Goal: Ask a question

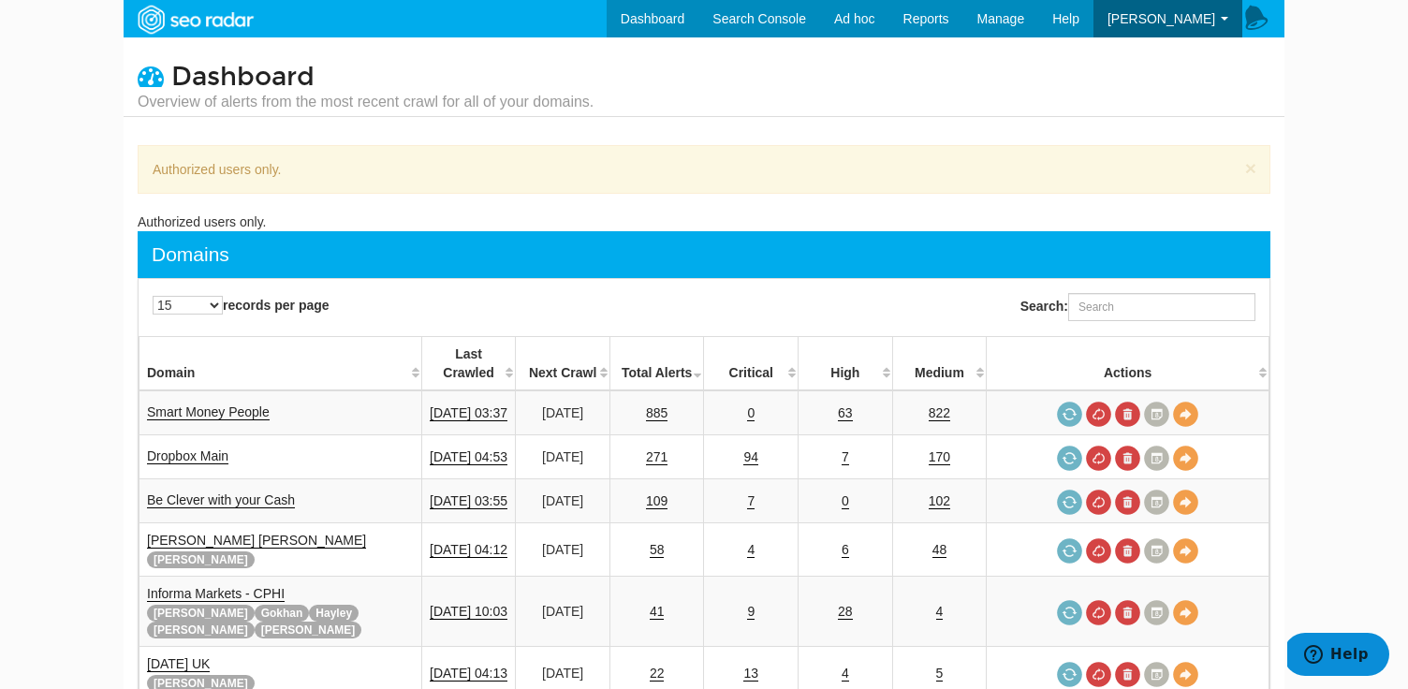
click at [1253, 16] on icon at bounding box center [1256, 19] width 28 height 28
click at [1336, 643] on button "Help" at bounding box center [1336, 654] width 106 height 43
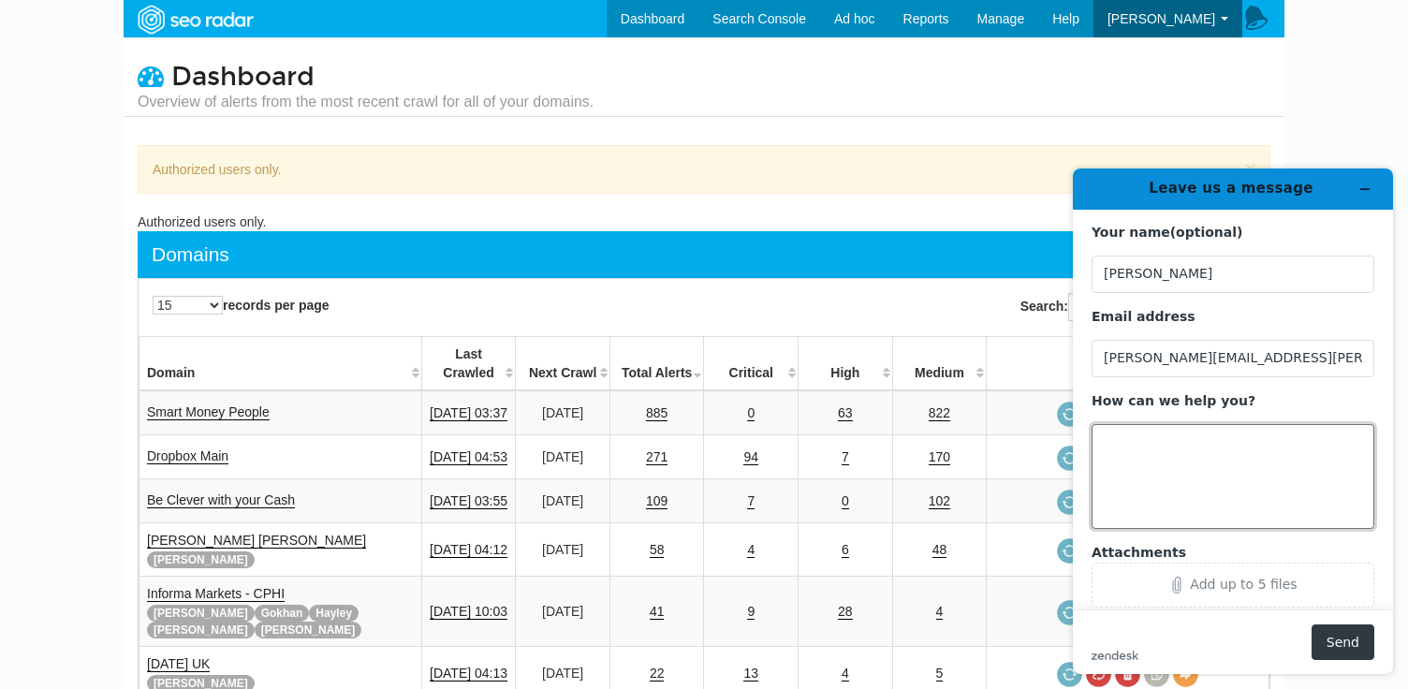
click at [1193, 431] on textarea "How can we help you?" at bounding box center [1233, 476] width 283 height 105
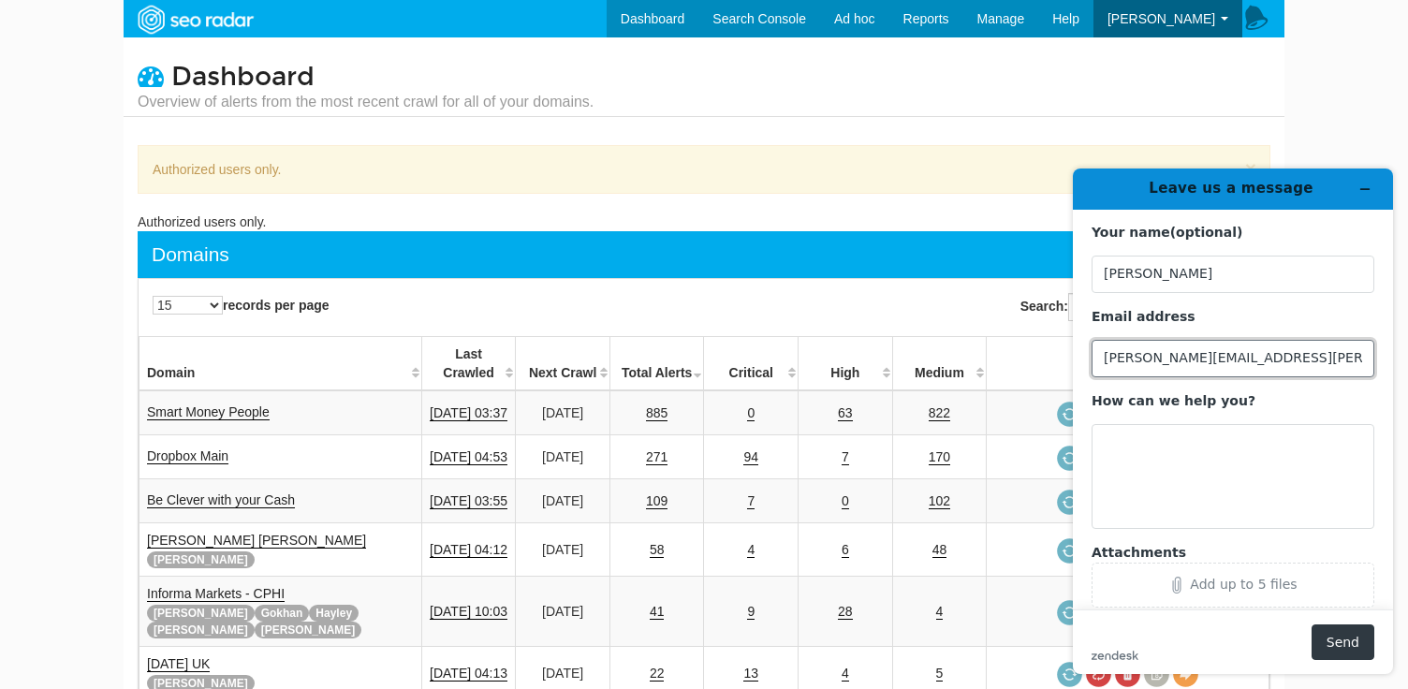
drag, startPoint x: 1214, startPoint y: 358, endPoint x: 1406, endPoint y: 371, distance: 192.4
click at [1406, 371] on div "Leave us a message Your name (optional) [PERSON_NAME] Email address [PERSON_NAM…" at bounding box center [1233, 421] width 350 height 535
type input "[PERSON_NAME][EMAIL_ADDRESS][PERSON_NAME][DOMAIN_NAME]"
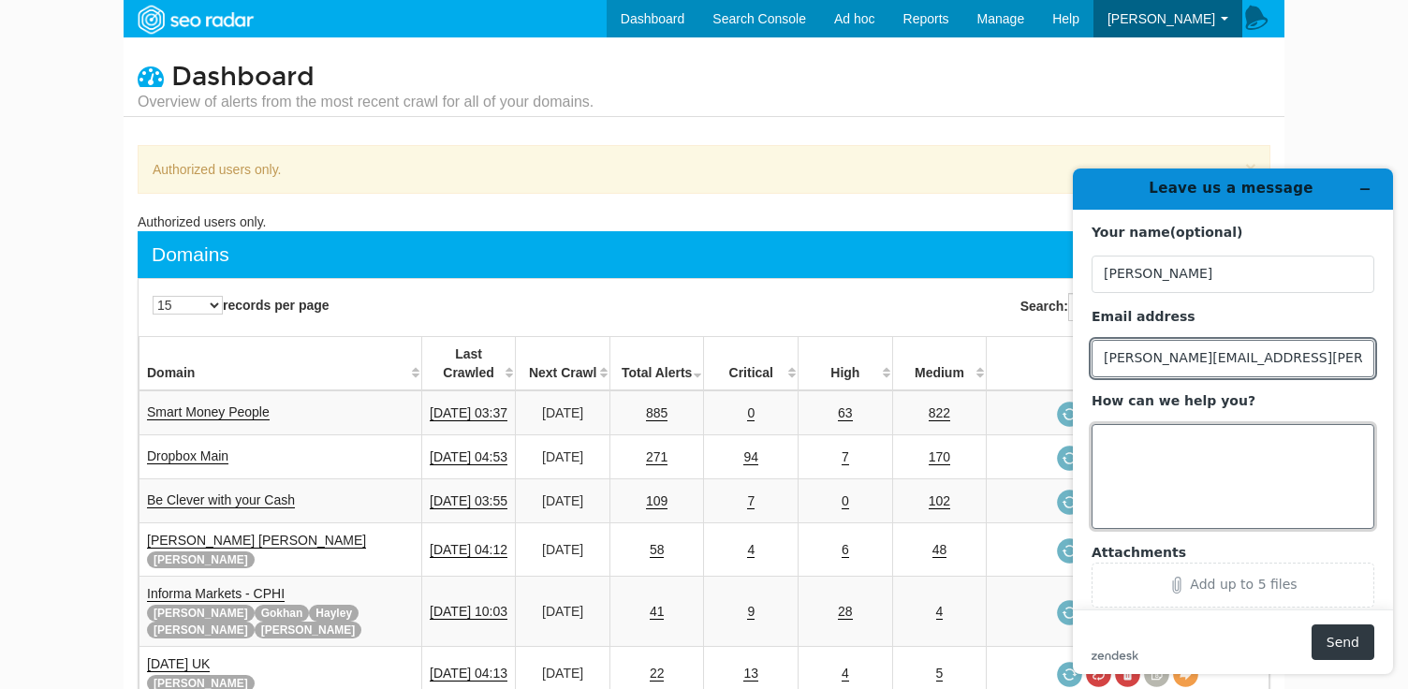
click at [1270, 466] on textarea "How can we help you?" at bounding box center [1233, 476] width 283 height 105
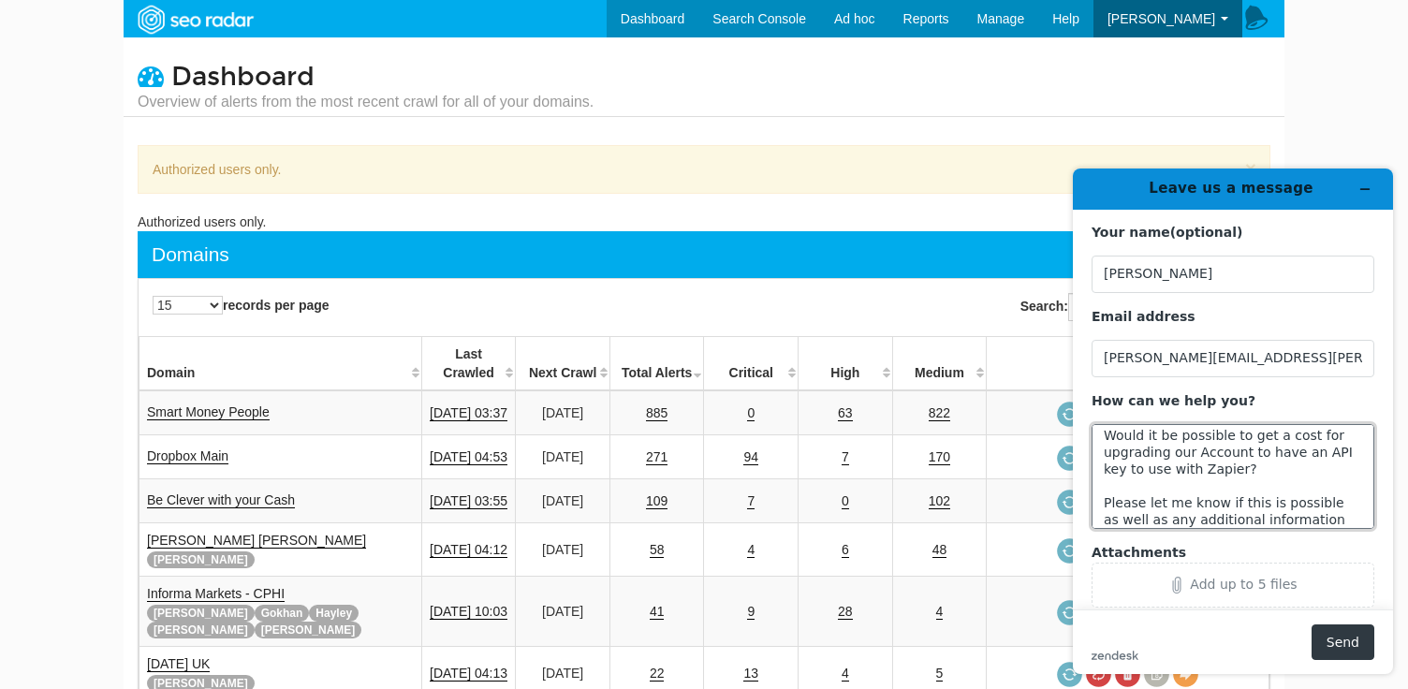
scroll to position [51, 0]
type textarea "Hi there, Would it be possible to get a cost for upgrading our Account to have …"
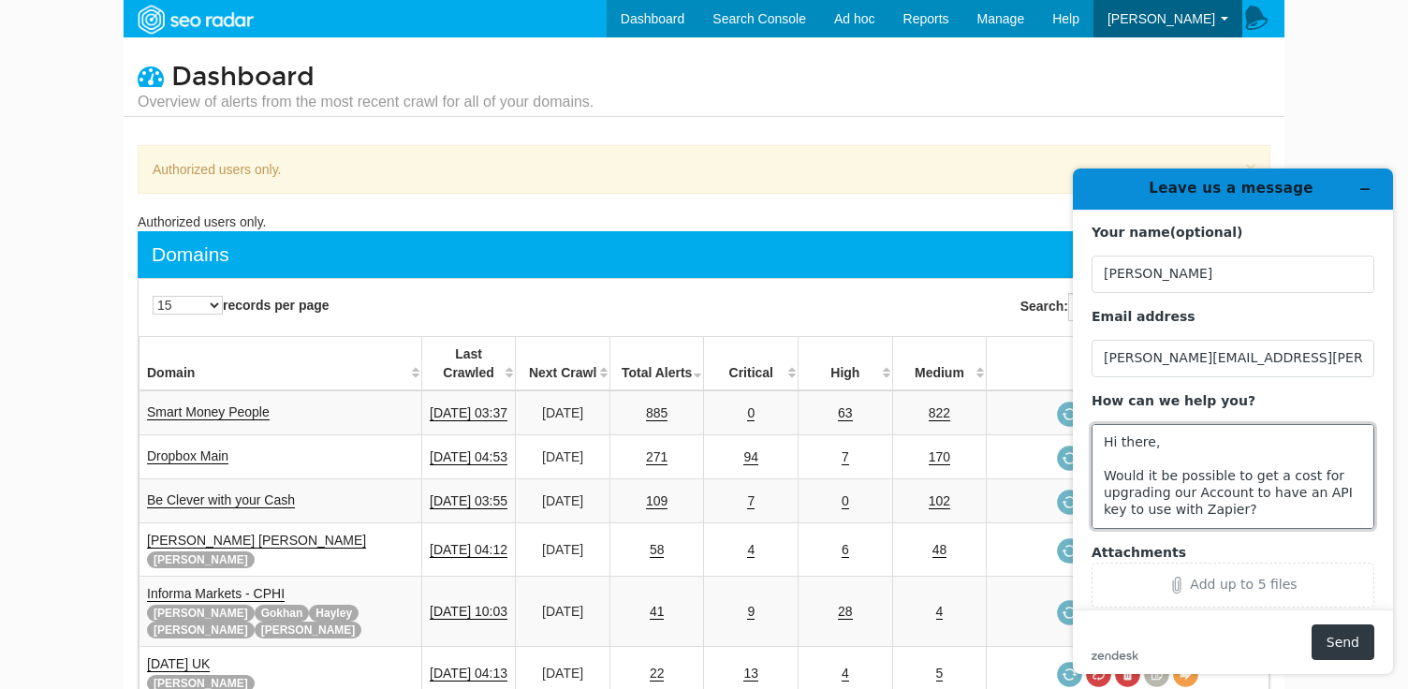
drag, startPoint x: 1341, startPoint y: 512, endPoint x: 1023, endPoint y: 373, distance: 347.5
click at [1058, 373] on html "Leave us a message Your name (optional) [PERSON_NAME] Email address [PERSON_NAM…" at bounding box center [1233, 421] width 350 height 535
paste textarea "Hi, I'm interested in upgrading our account to get API access so we can integra…"
click at [1152, 443] on textarea "Hi, I'm interested in upgrading our account to get API access so we can integra…" at bounding box center [1233, 476] width 283 height 105
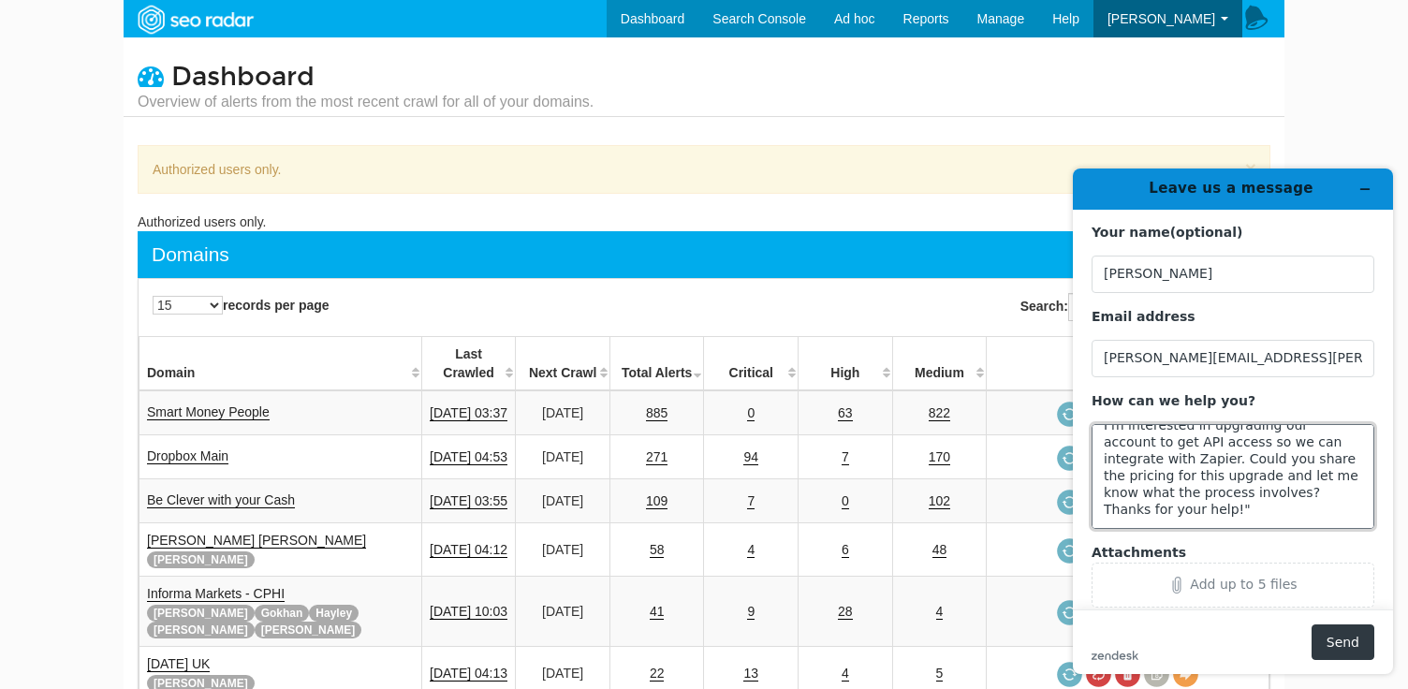
click at [1263, 487] on textarea "Hi, I'm interested in upgrading our account to get API access so we can integra…" at bounding box center [1233, 476] width 283 height 105
click at [1277, 514] on textarea "Hi, I'm interested in upgrading our account to get API access so we can integra…" at bounding box center [1233, 476] width 283 height 105
type textarea "Hi, I'm interested in upgrading our account to get API access so we can integra…"
click at [1343, 628] on button "Send" at bounding box center [1343, 642] width 63 height 36
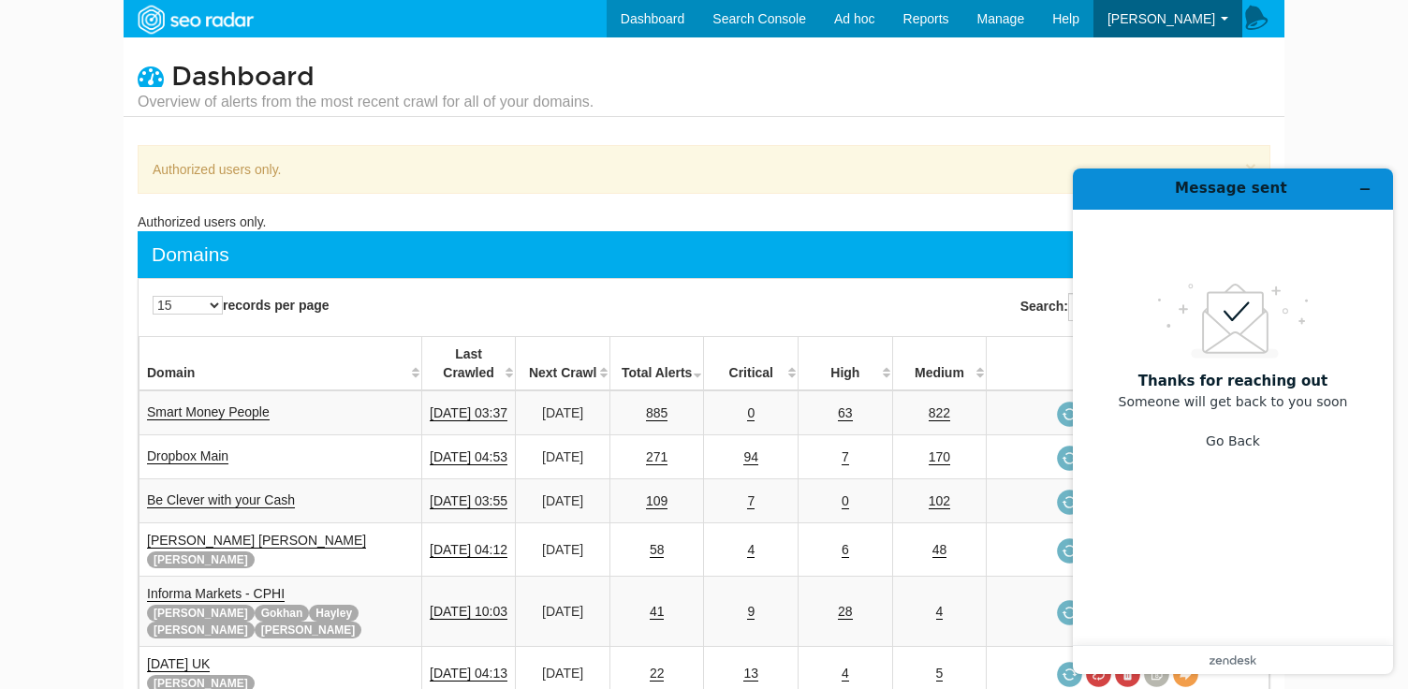
click at [1357, 203] on header "Message sent" at bounding box center [1233, 189] width 320 height 41
click at [1357, 199] on button "Minimise widget" at bounding box center [1365, 189] width 30 height 26
